Goal: Navigation & Orientation: Find specific page/section

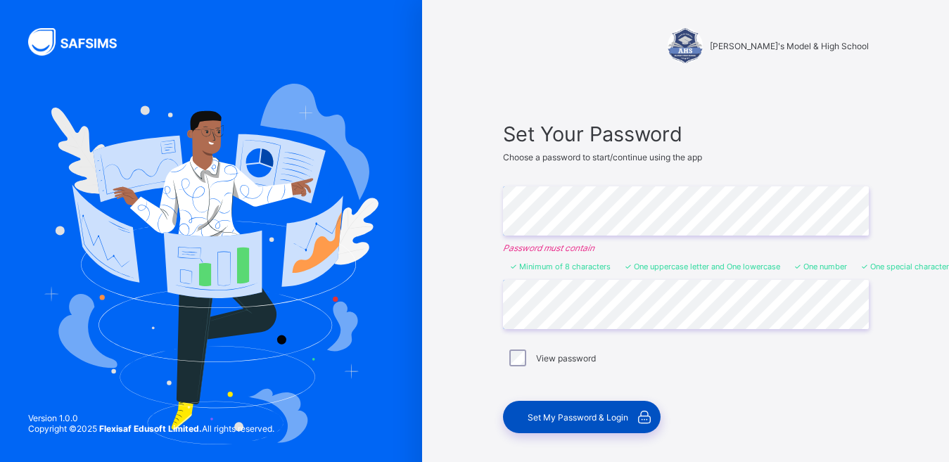
click at [540, 410] on div "Set My Password & Login" at bounding box center [582, 417] width 158 height 32
click at [542, 407] on div "Set My Password & Login" at bounding box center [582, 417] width 158 height 32
click at [554, 415] on span "Set My Password & Login" at bounding box center [578, 417] width 101 height 11
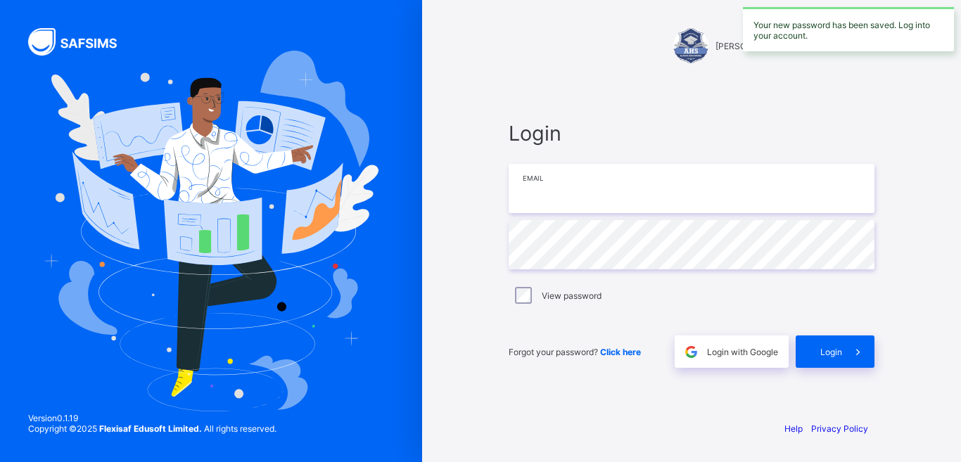
type input "**********"
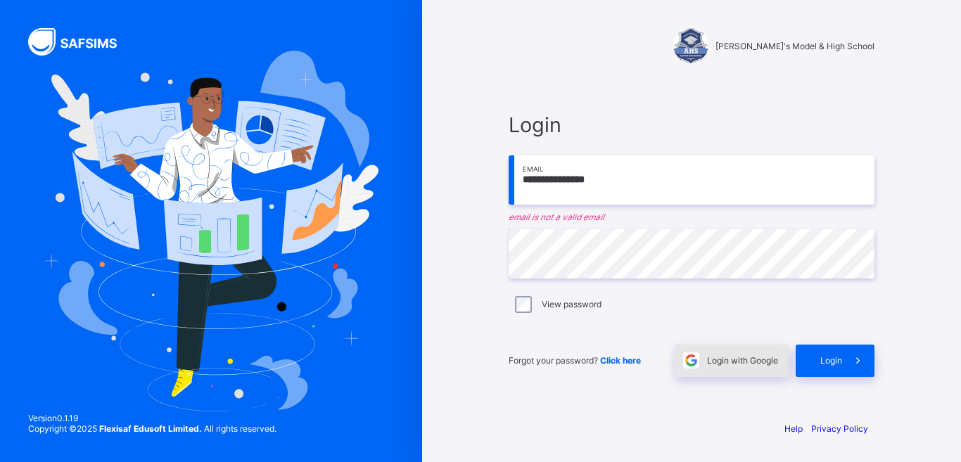
click at [709, 361] on span "Login with Google" at bounding box center [742, 360] width 71 height 11
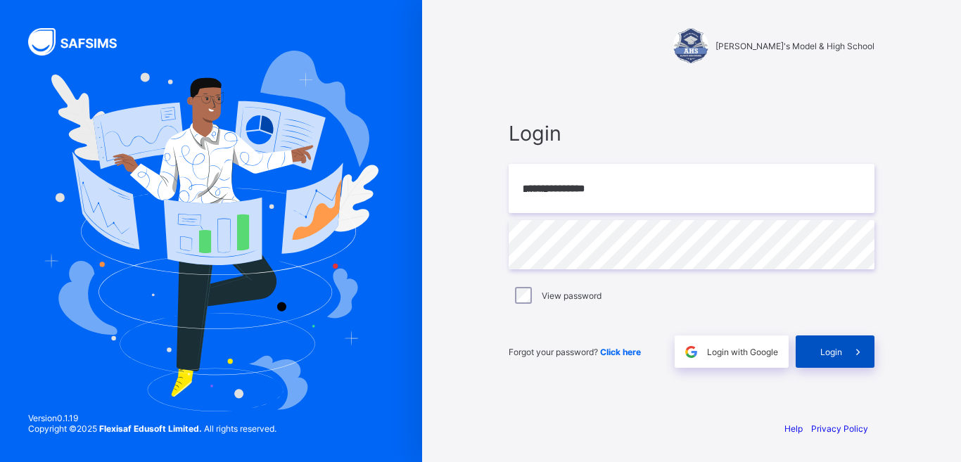
click at [834, 352] on div "Login" at bounding box center [835, 352] width 79 height 32
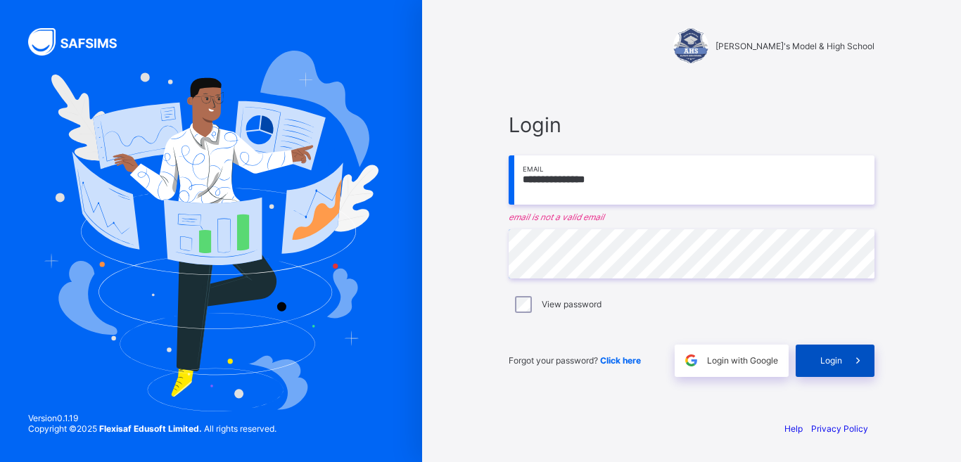
click at [839, 355] on div "Login" at bounding box center [835, 361] width 79 height 32
click at [829, 355] on span "Login" at bounding box center [831, 360] width 22 height 11
click at [613, 179] on input "**********" at bounding box center [692, 179] width 366 height 49
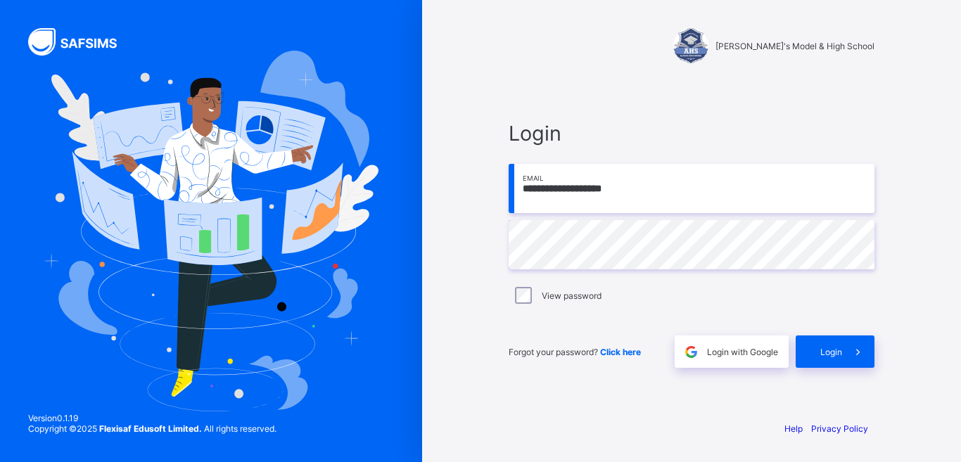
type input "**********"
click at [827, 345] on div "Login" at bounding box center [835, 352] width 79 height 32
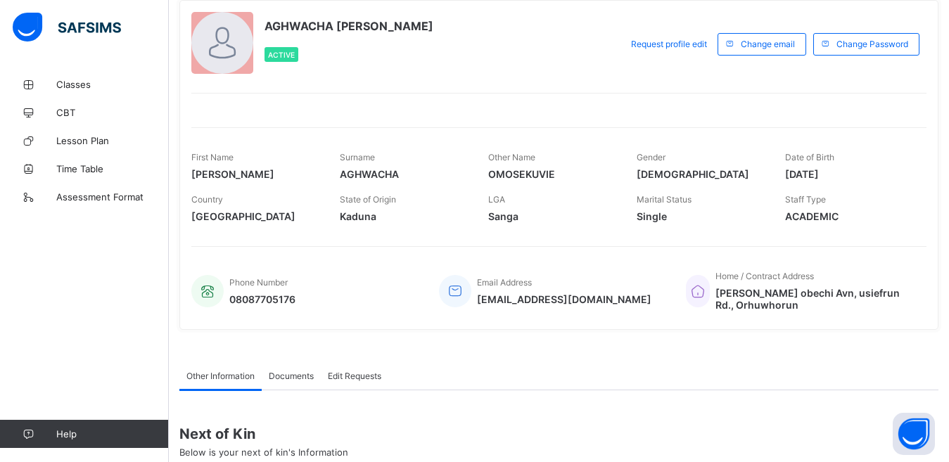
scroll to position [113, 0]
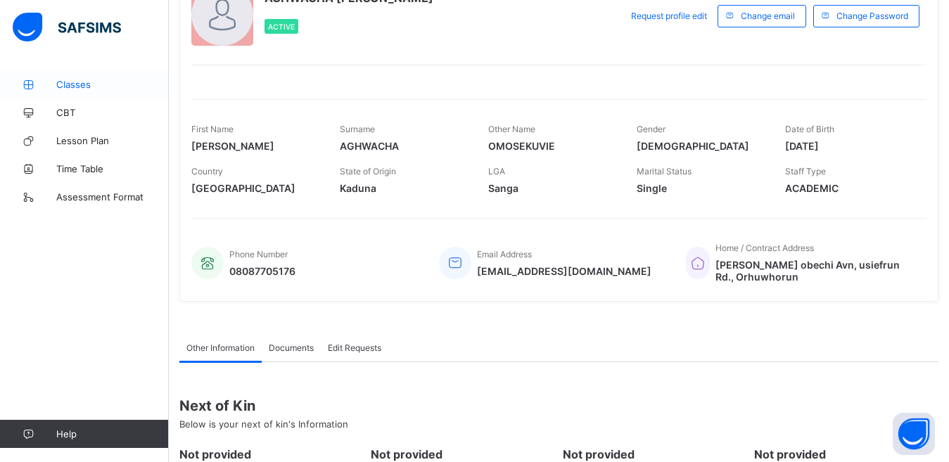
click at [72, 78] on link "Classes" at bounding box center [84, 84] width 169 height 28
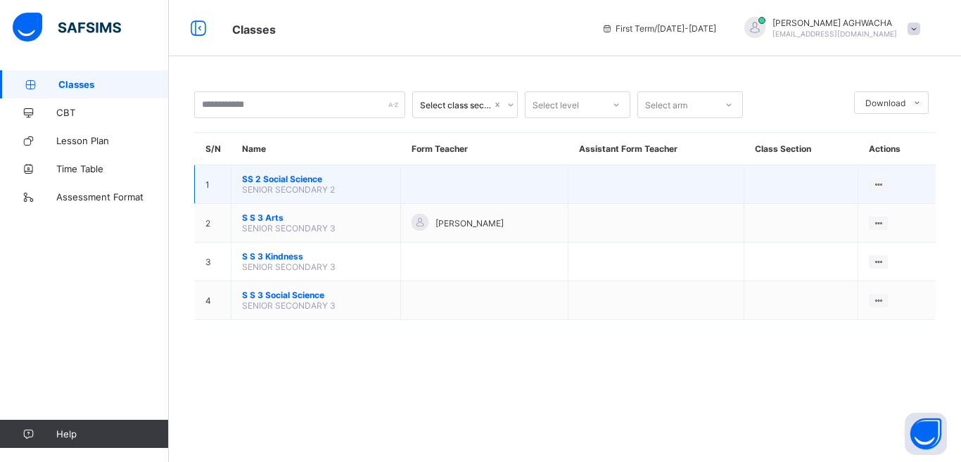
click at [305, 181] on span "SS 2 Social Science" at bounding box center [316, 179] width 148 height 11
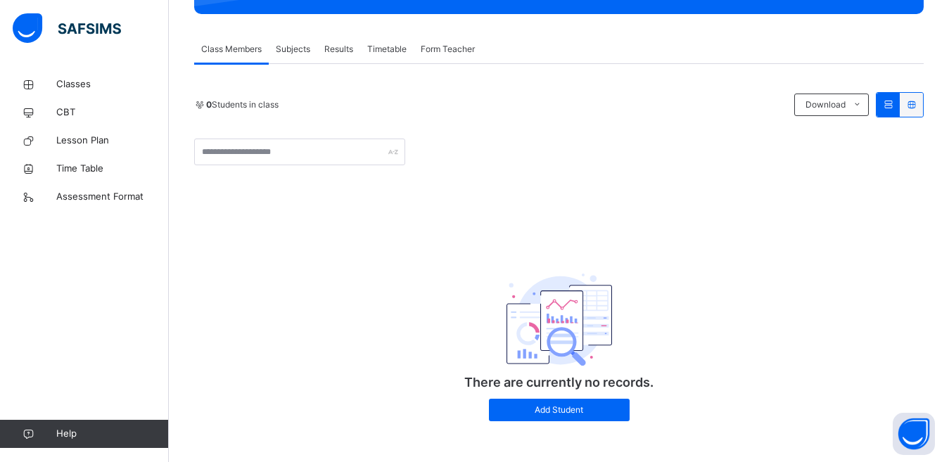
scroll to position [239, 0]
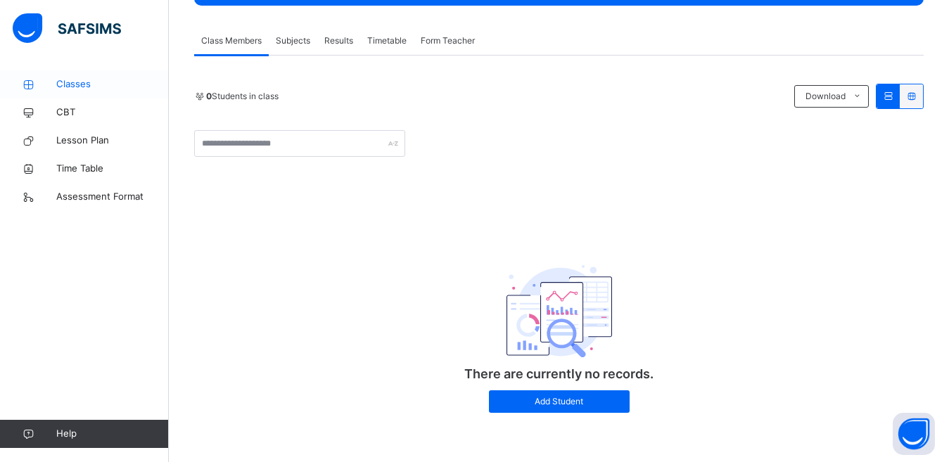
click at [85, 82] on span "Classes" at bounding box center [112, 84] width 113 height 14
